Goal: Task Accomplishment & Management: Manage account settings

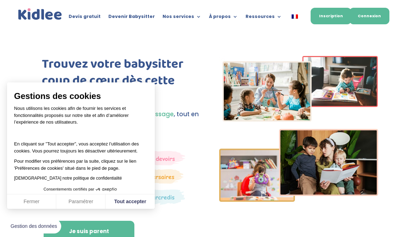
click at [379, 19] on link "Connexion" at bounding box center [369, 16] width 40 height 17
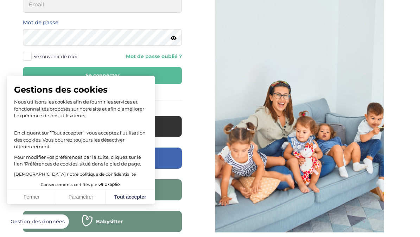
scroll to position [81, 0]
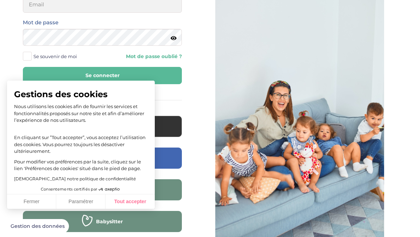
click at [133, 199] on button "Tout accepter" at bounding box center [130, 201] width 49 height 15
checkbox input "true"
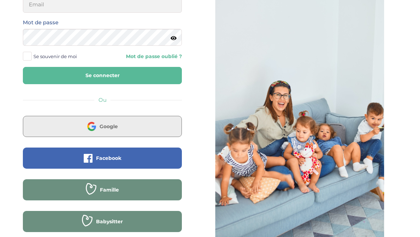
click at [134, 125] on button "Google" at bounding box center [102, 126] width 159 height 21
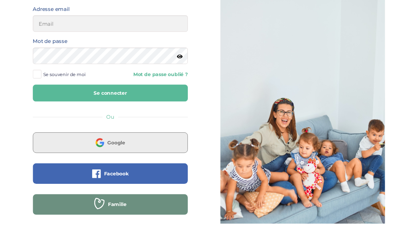
scroll to position [58, 0]
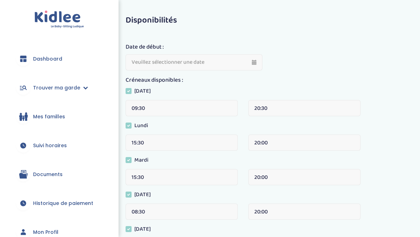
click at [42, 176] on span "Documents" at bounding box center [48, 174] width 30 height 7
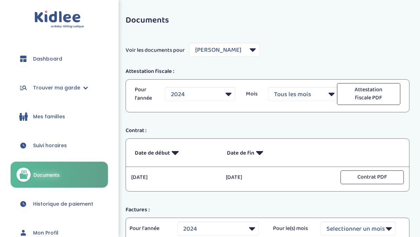
select select "6987"
select select "2024"
click at [66, 151] on link "Suivi horaires" at bounding box center [59, 145] width 97 height 25
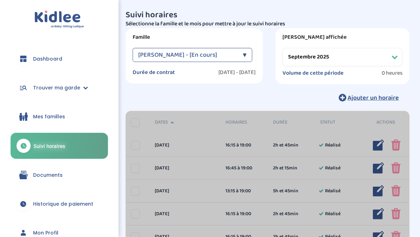
select select "septembre 2025"
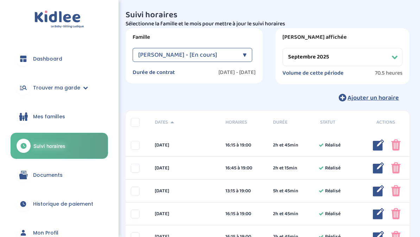
click at [364, 62] on select "Filtrer par mois septembre 2025 octobre 2025 novembre 2025 décembre 2025 janvie…" at bounding box center [343, 57] width 120 height 18
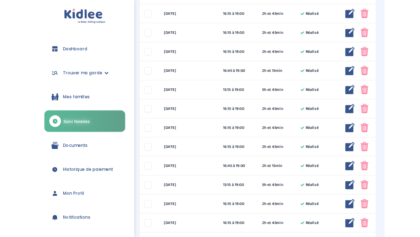
scroll to position [428, 0]
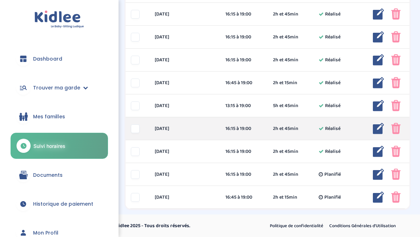
click at [260, 129] on div "16:15 à 19:00" at bounding box center [244, 128] width 37 height 7
click at [374, 130] on img at bounding box center [378, 128] width 11 height 11
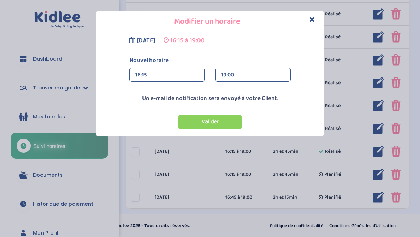
click at [177, 75] on div "16:15" at bounding box center [166, 75] width 63 height 14
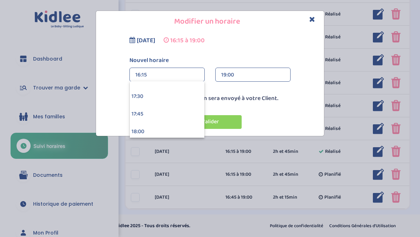
scroll to position [1226, 0]
click at [187, 112] on div "17:45" at bounding box center [167, 114] width 75 height 18
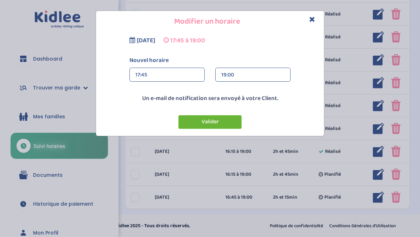
click at [217, 125] on button "Valider" at bounding box center [209, 122] width 63 height 14
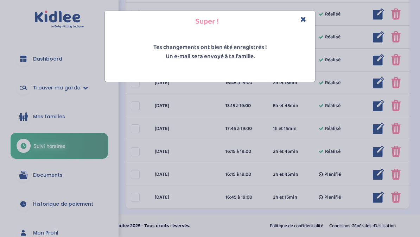
click at [306, 18] on icon "Close" at bounding box center [304, 18] width 6 height 7
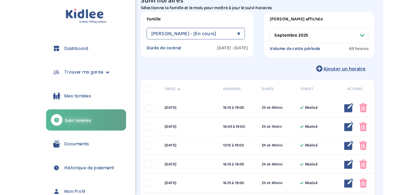
scroll to position [0, 0]
